Goal: Task Accomplishment & Management: Use online tool/utility

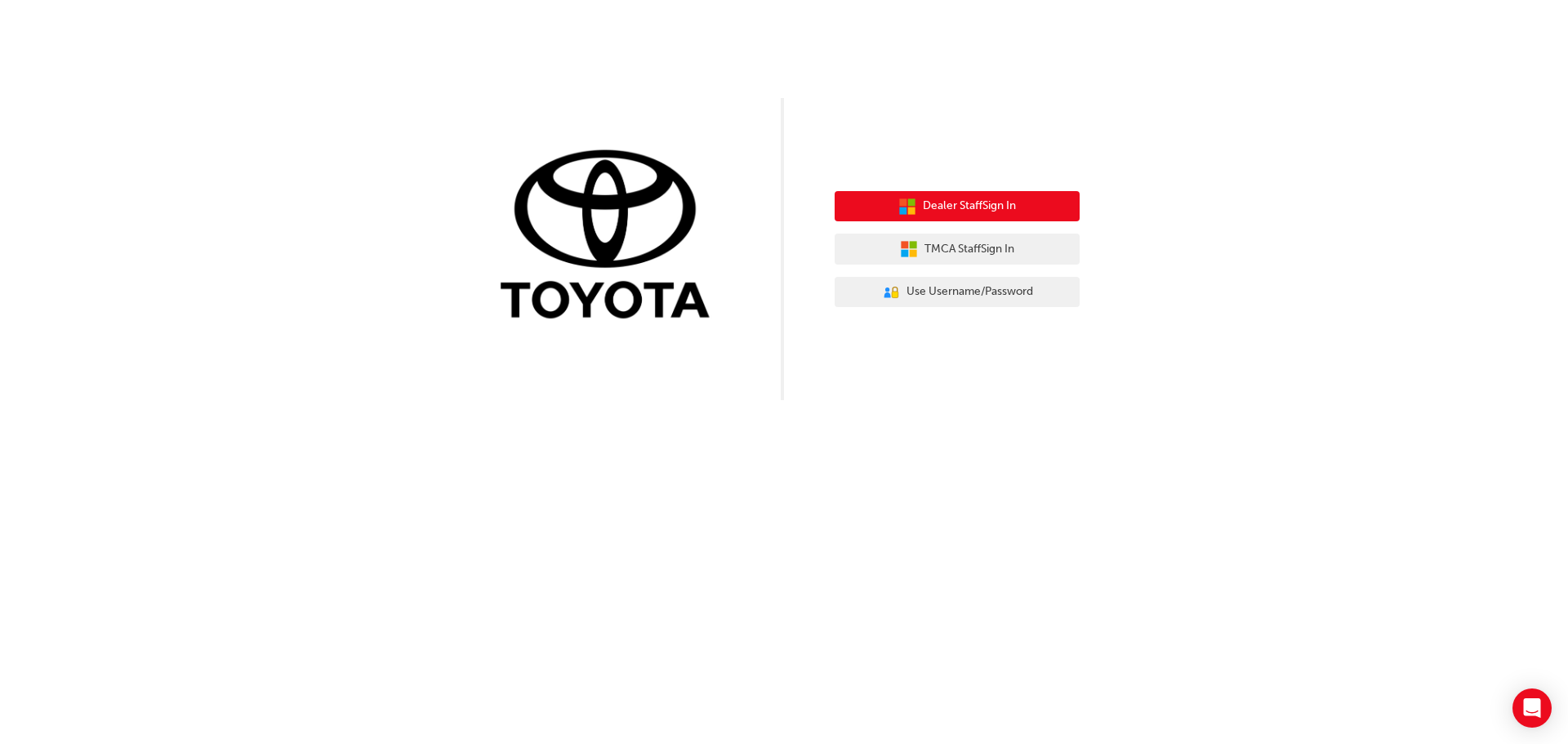
click at [927, 205] on span "Dealer Staff Sign In" at bounding box center [969, 206] width 93 height 19
